Goal: Find specific page/section: Find specific page/section

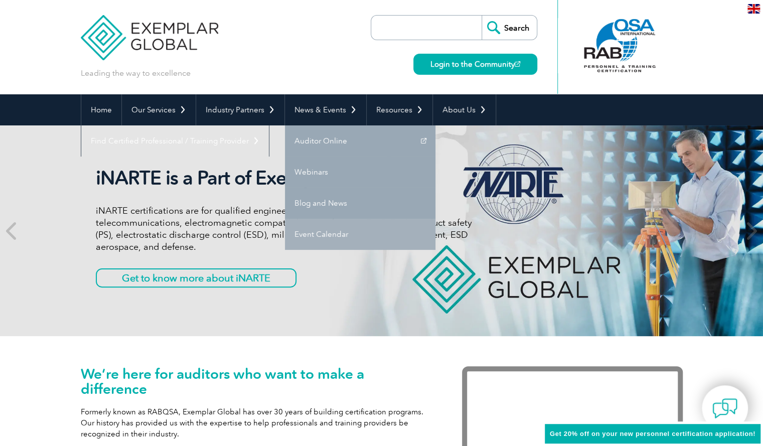
click at [312, 231] on link "Event Calendar" at bounding box center [360, 234] width 151 height 31
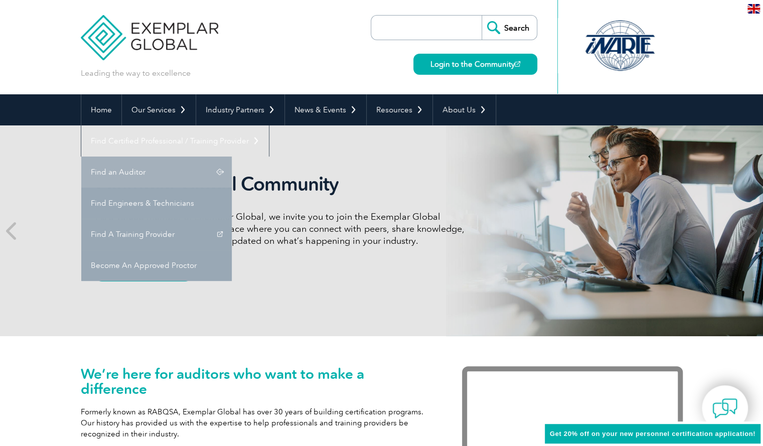
click at [232, 157] on link "Find an Auditor" at bounding box center [156, 172] width 151 height 31
